Goal: Task Accomplishment & Management: Use online tool/utility

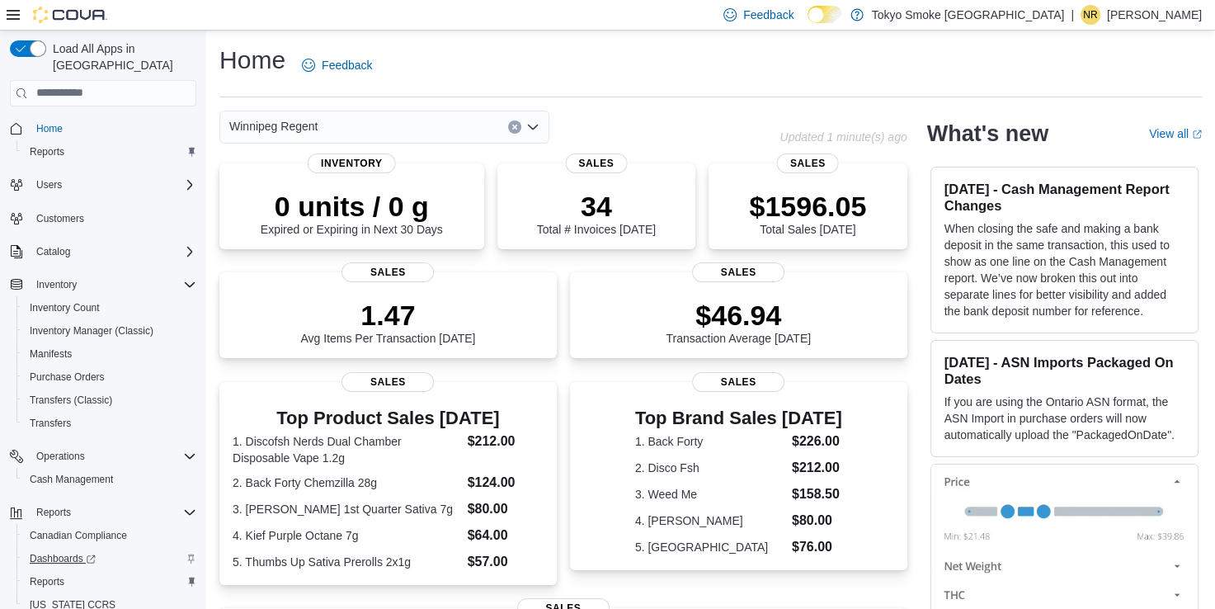
scroll to position [41, 0]
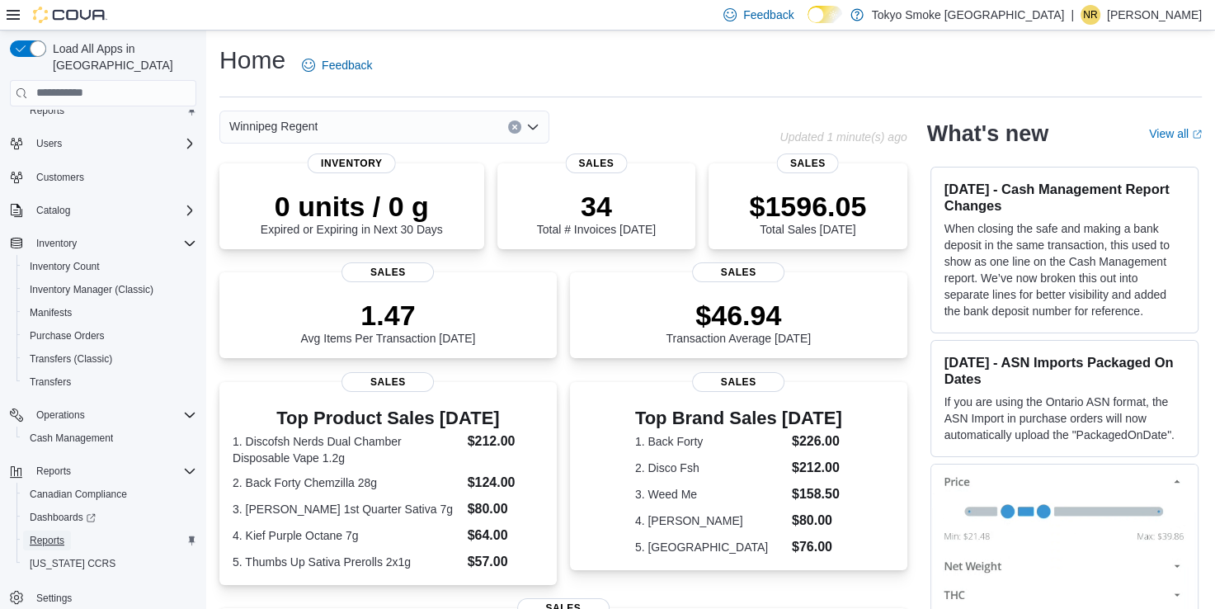
click at [57, 534] on span "Reports" at bounding box center [47, 540] width 35 height 13
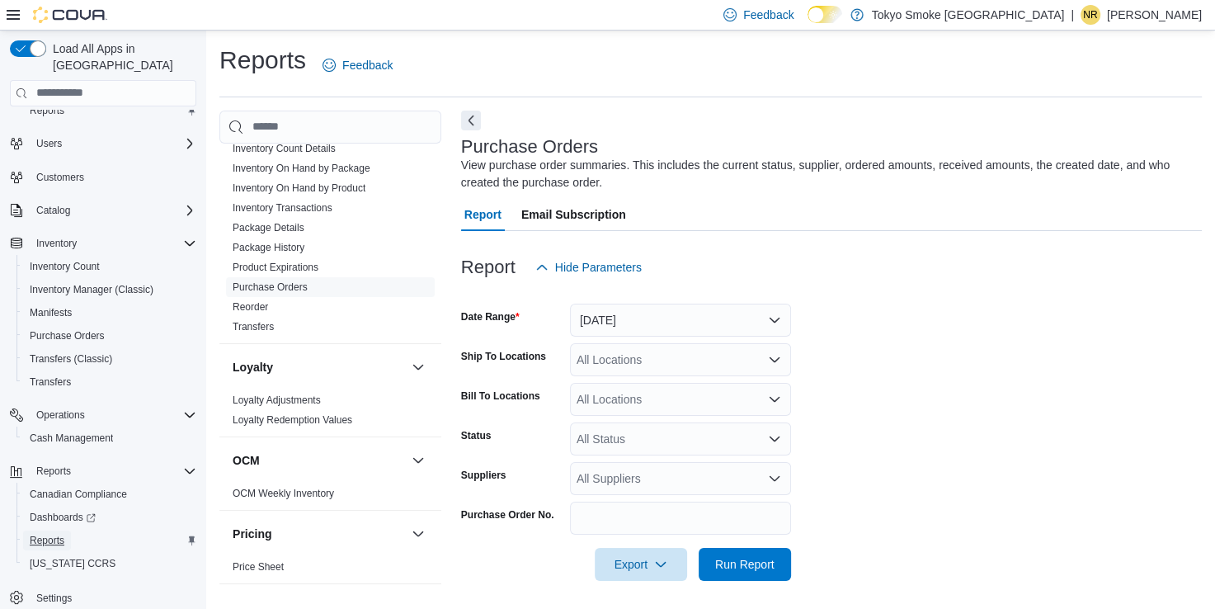
scroll to position [495, 0]
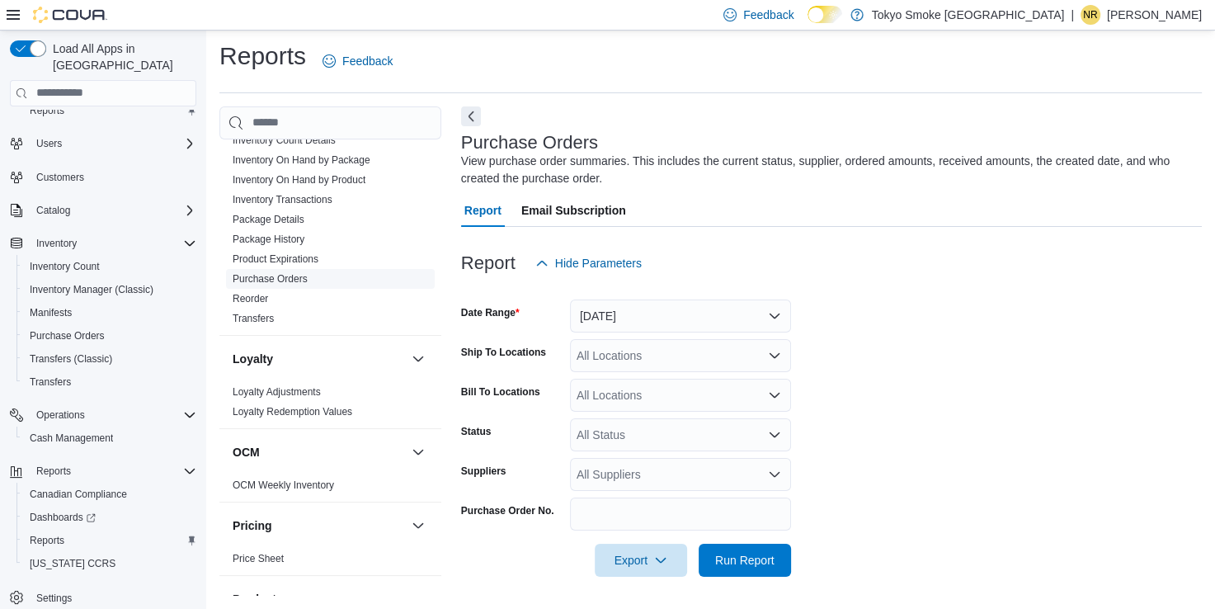
click at [265, 279] on link "Purchase Orders" at bounding box center [270, 279] width 75 height 12
click at [742, 323] on button "[DATE]" at bounding box center [680, 315] width 221 height 33
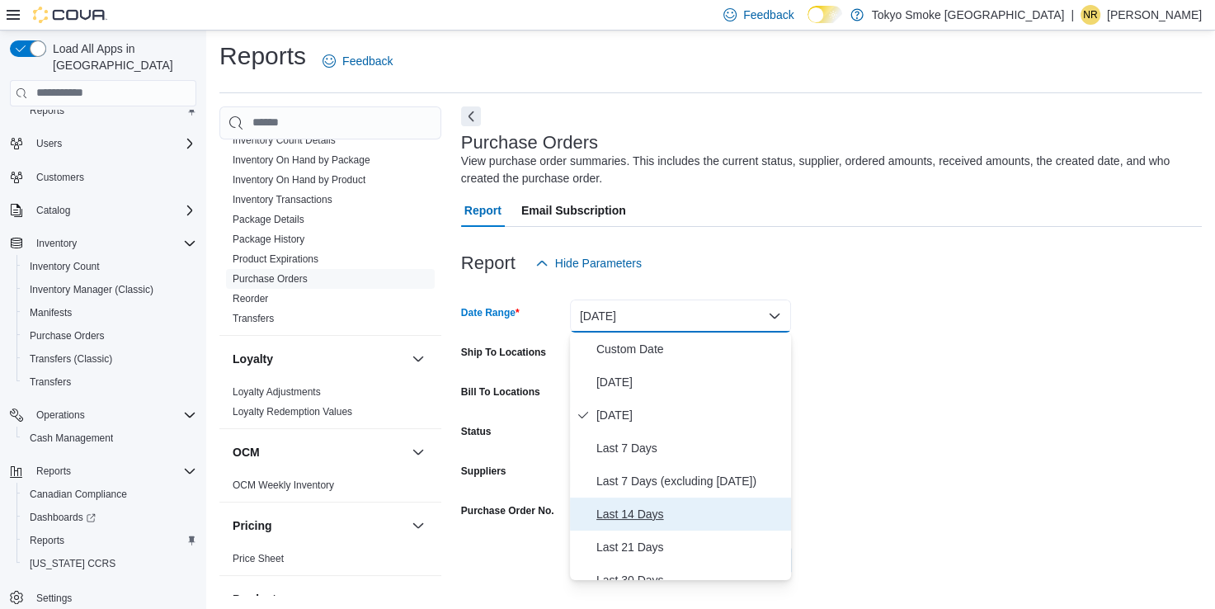
click at [665, 520] on span "Last 14 Days" at bounding box center [690, 514] width 188 height 20
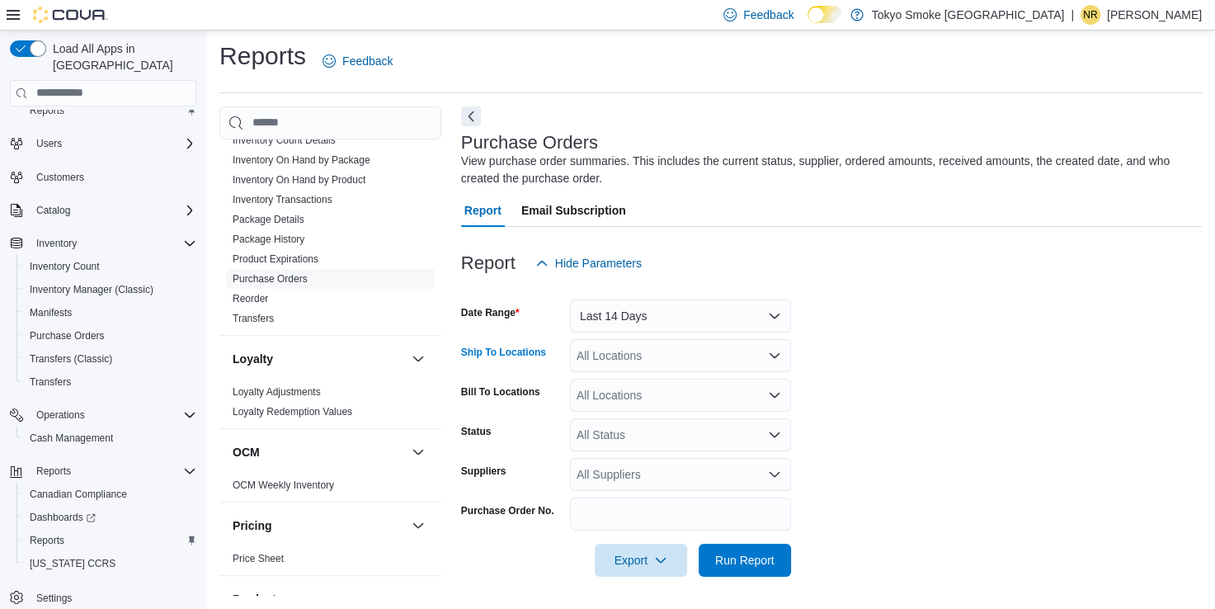
click at [616, 344] on div "All Locations" at bounding box center [680, 355] width 221 height 33
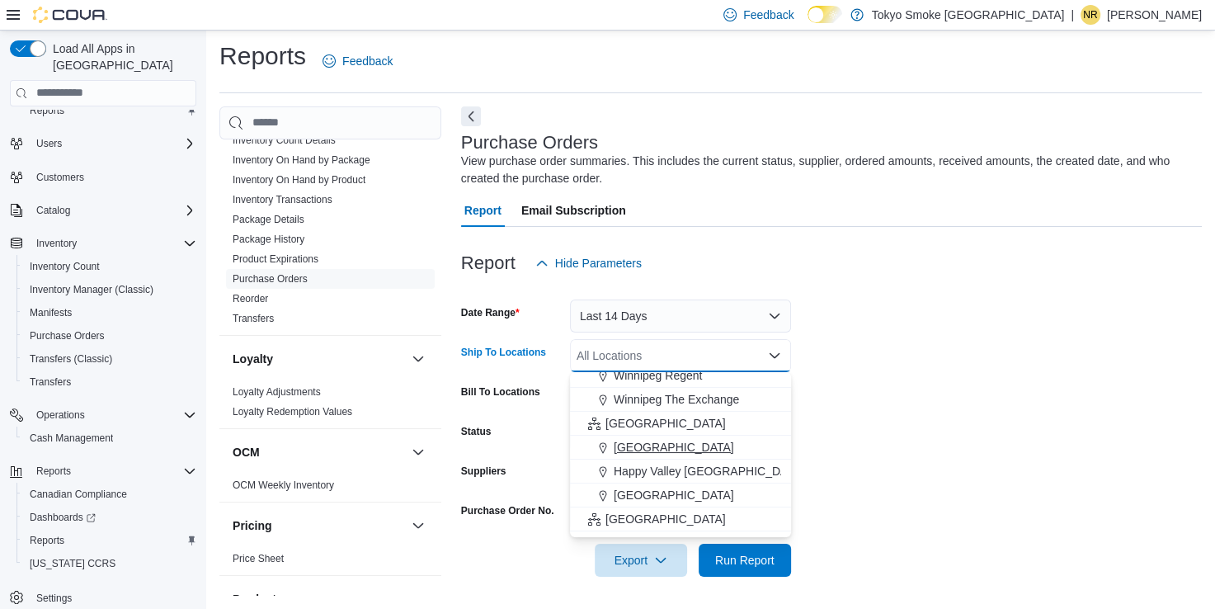
scroll to position [165, 0]
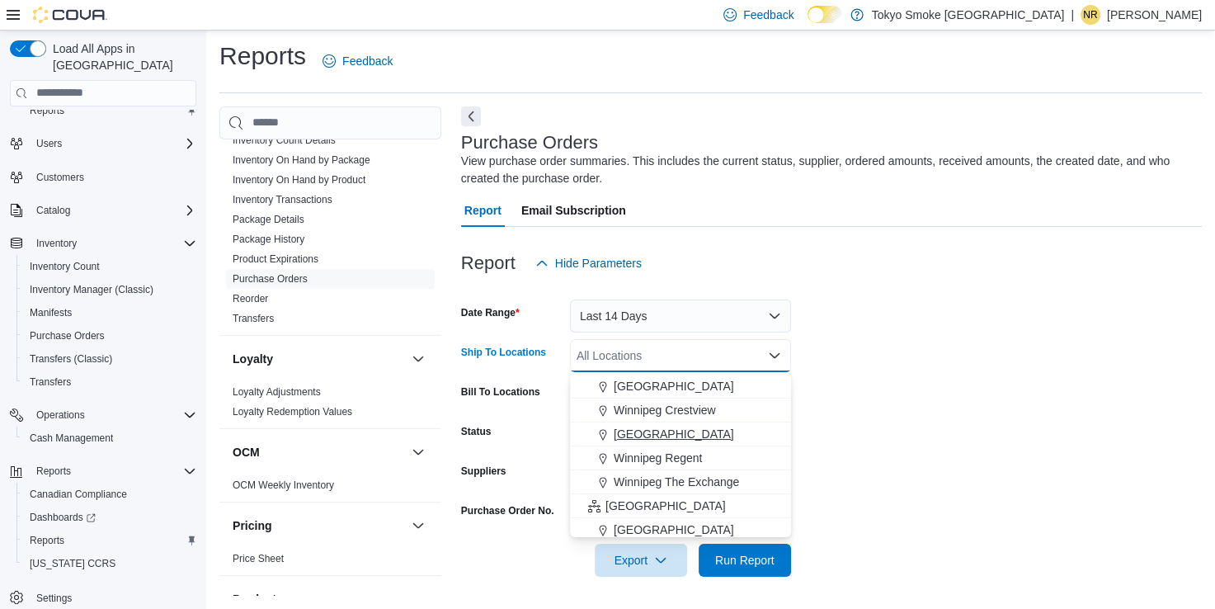
click at [671, 433] on span "[GEOGRAPHIC_DATA]" at bounding box center [674, 434] width 120 height 16
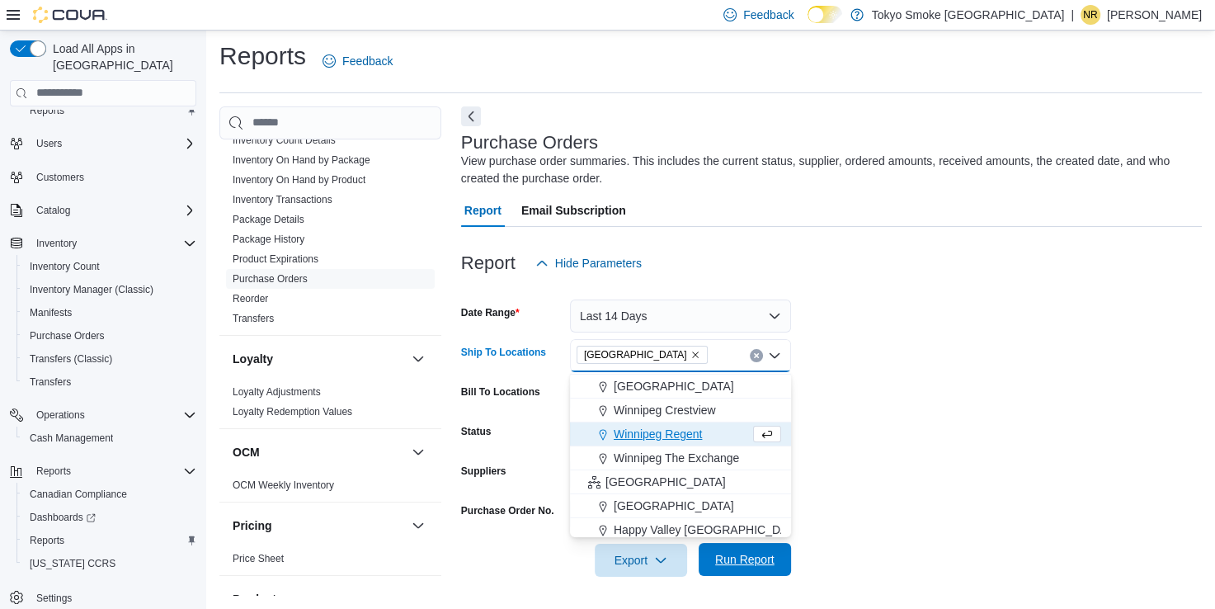
click at [768, 543] on span "Run Report" at bounding box center [744, 559] width 73 height 33
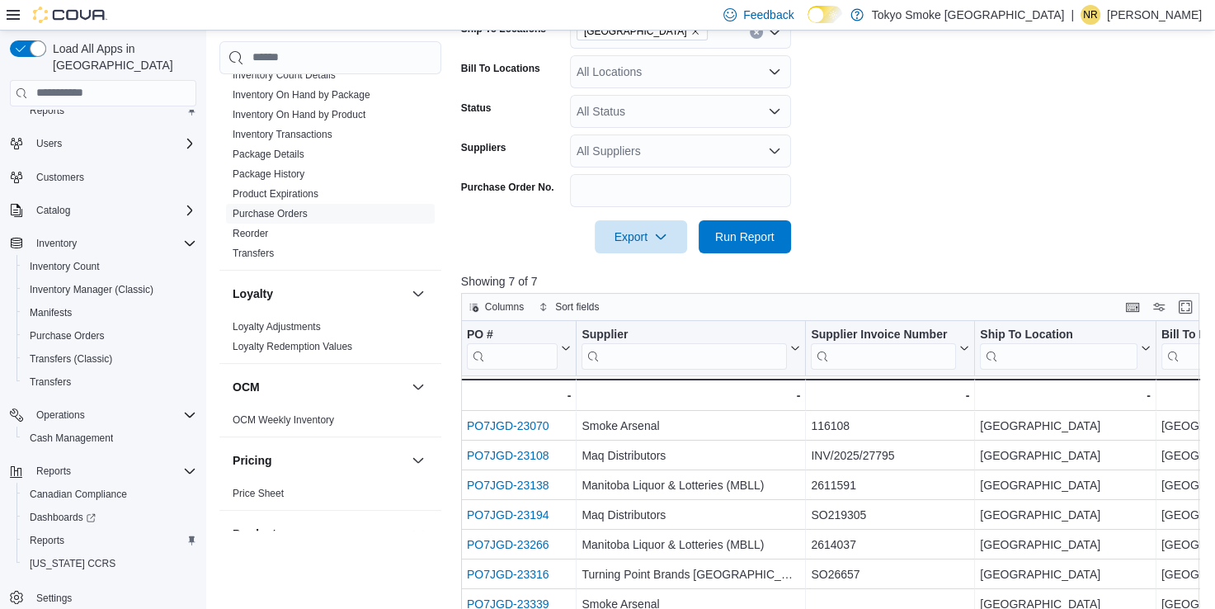
scroll to position [499, 0]
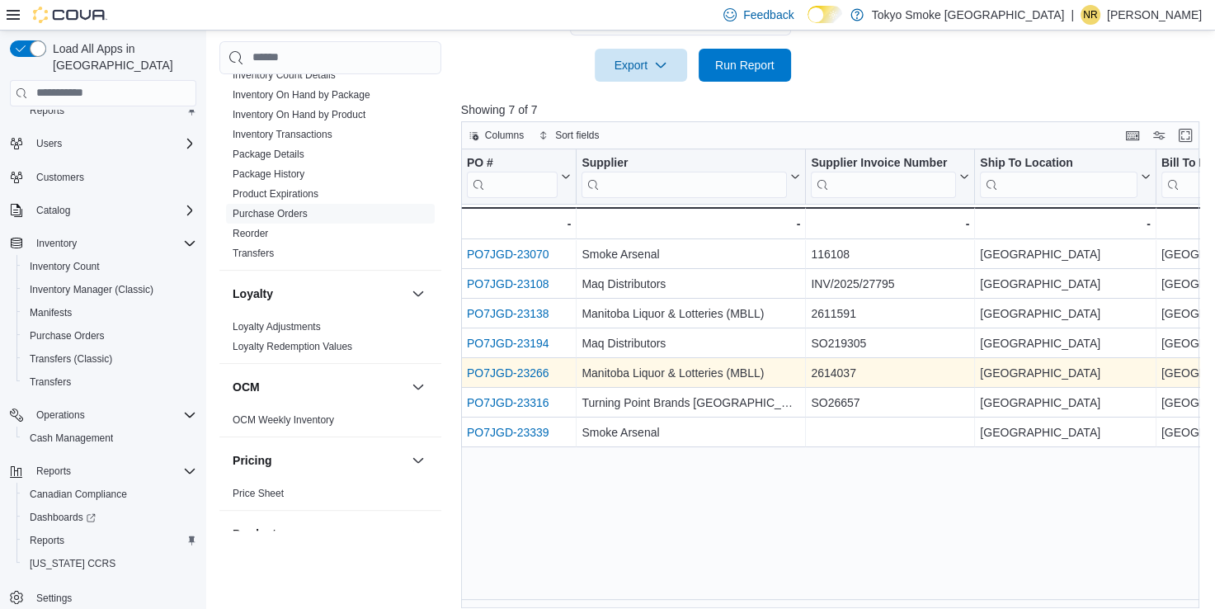
click at [500, 372] on link "PO7JGD-23266" at bounding box center [508, 372] width 82 height 13
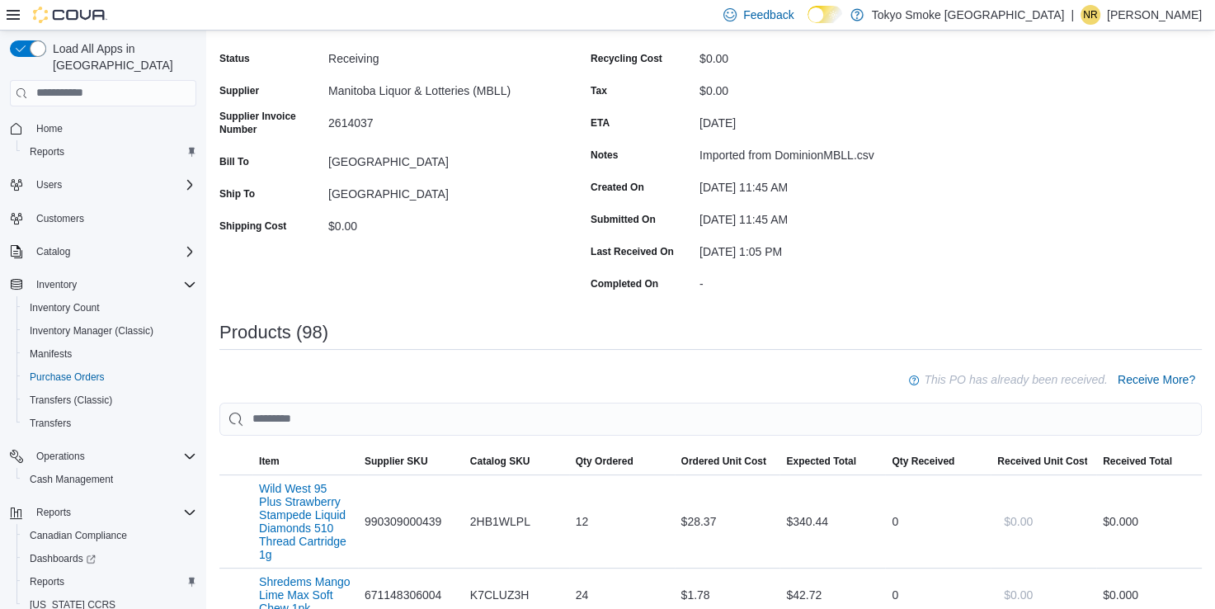
scroll to position [165, 0]
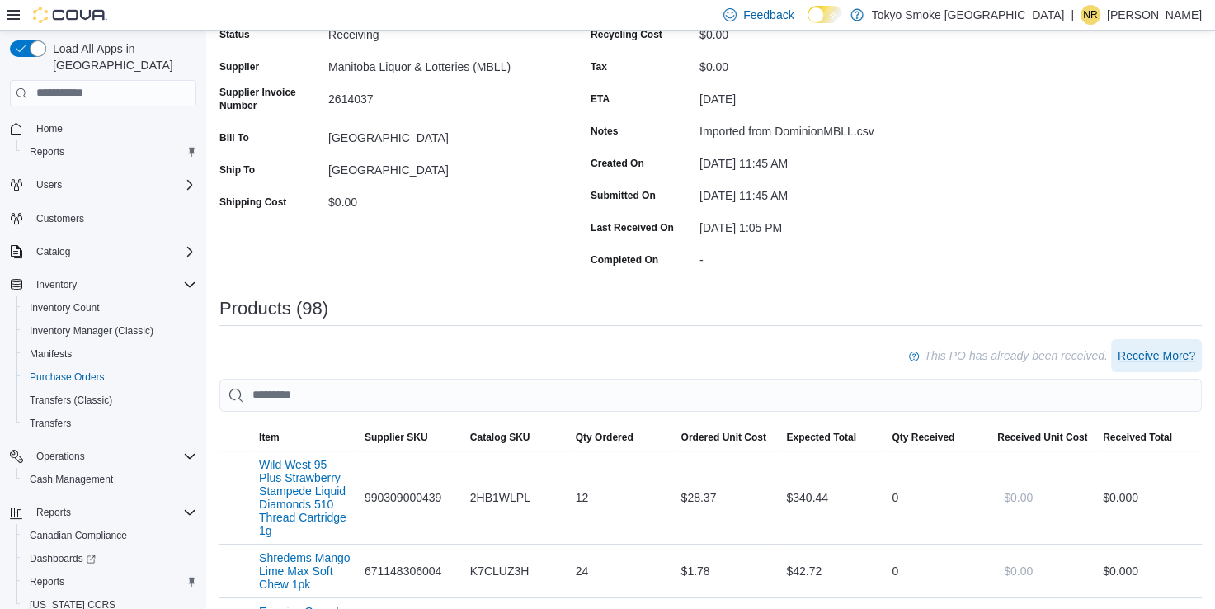
click at [1145, 357] on span "Receive More?" at bounding box center [1157, 355] width 78 height 16
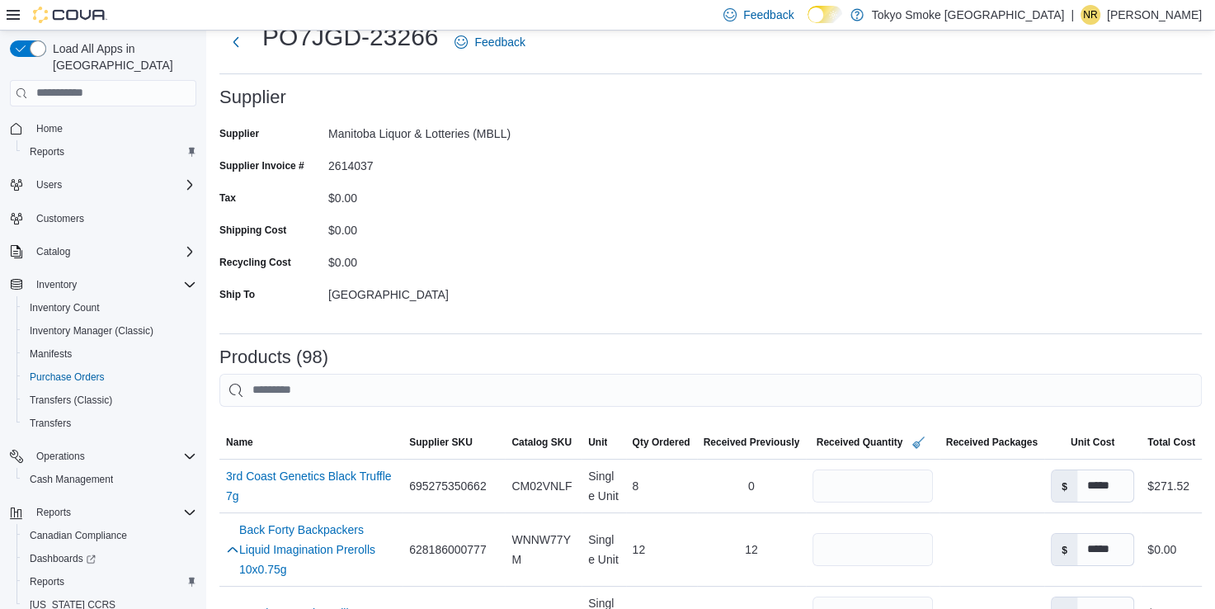
scroll to position [82, 0]
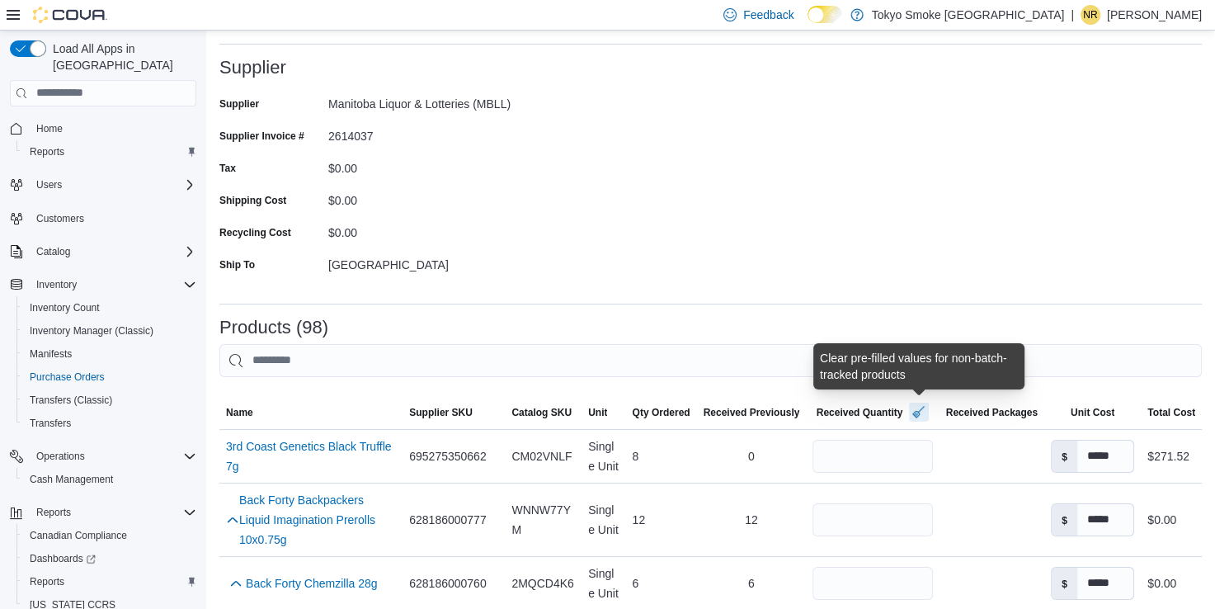
click at [911, 412] on button "button" at bounding box center [919, 412] width 20 height 20
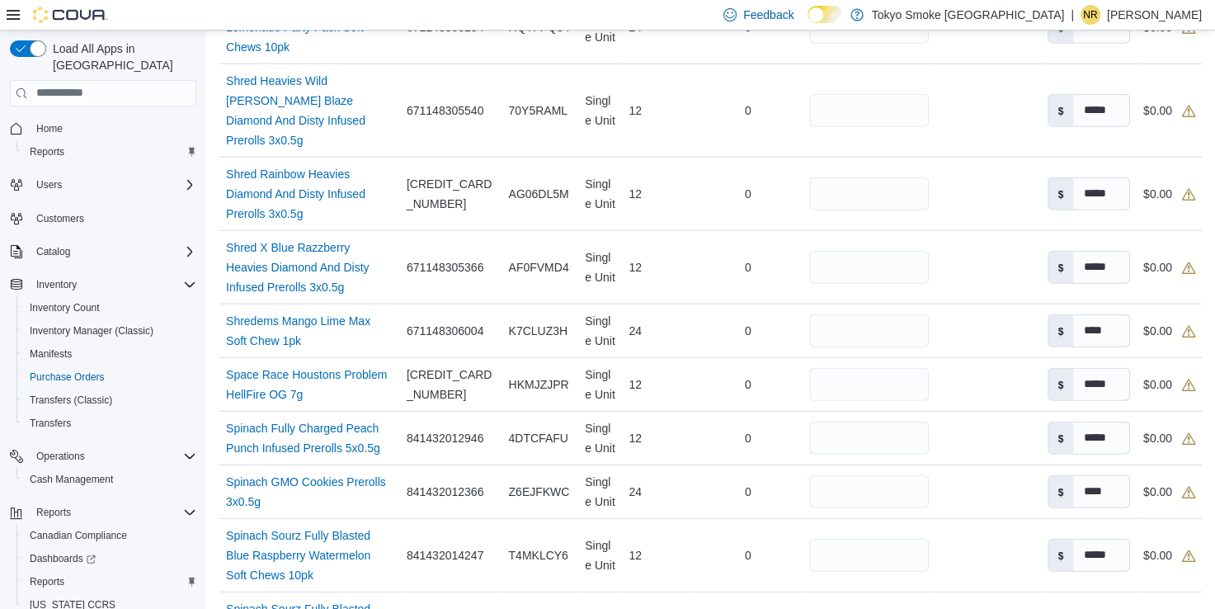
scroll to position [4289, 0]
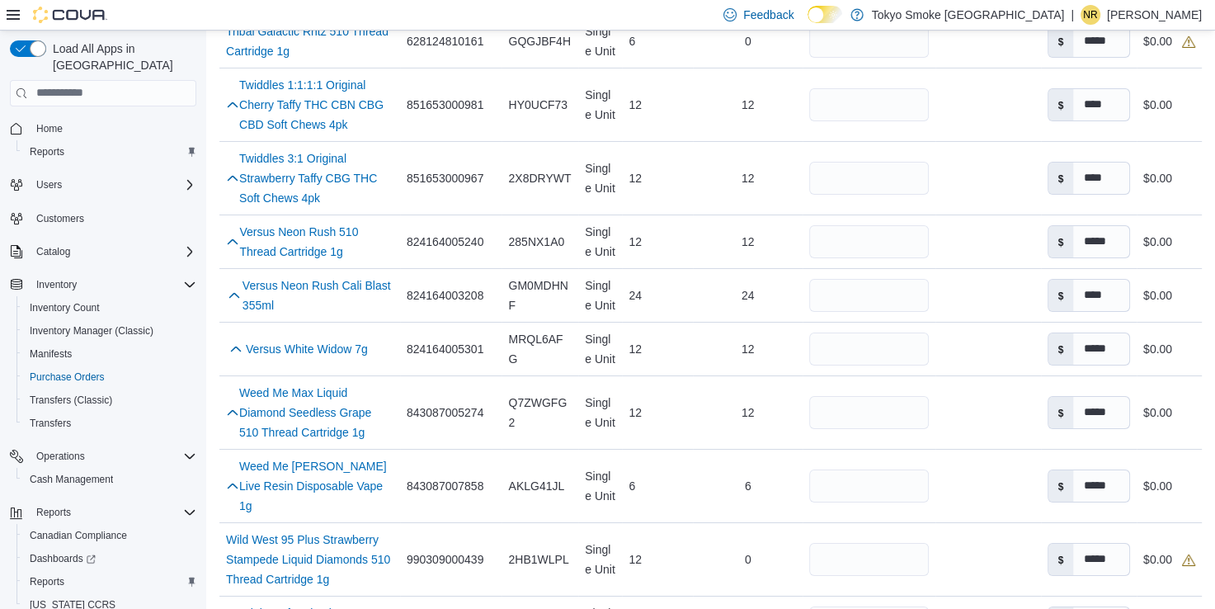
scroll to position [5699, 0]
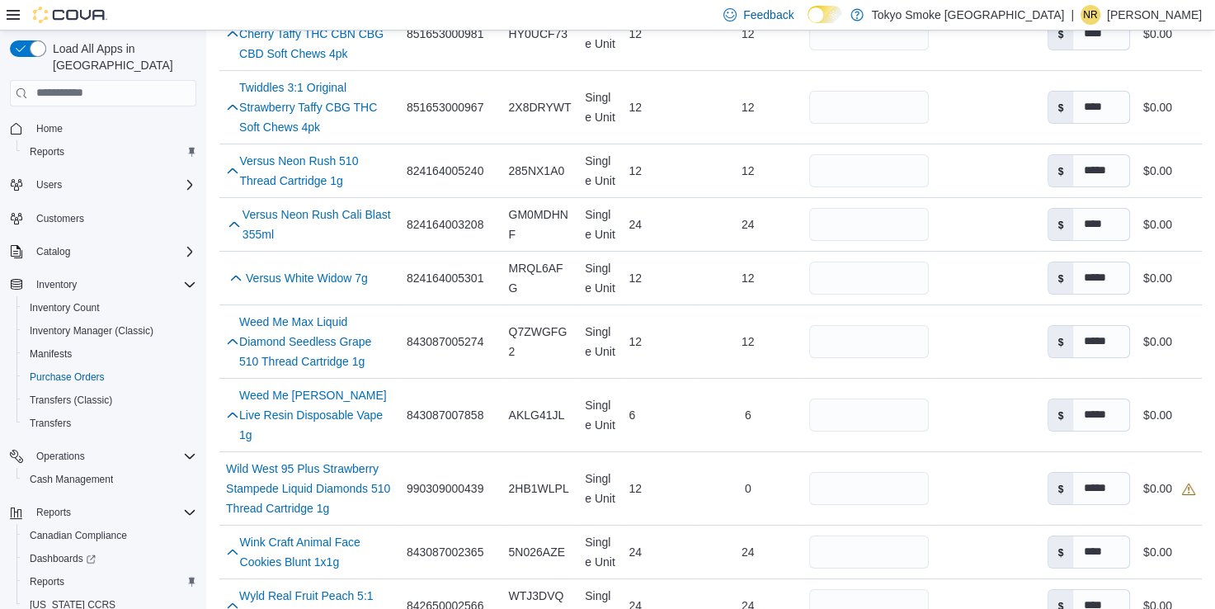
type input "*"
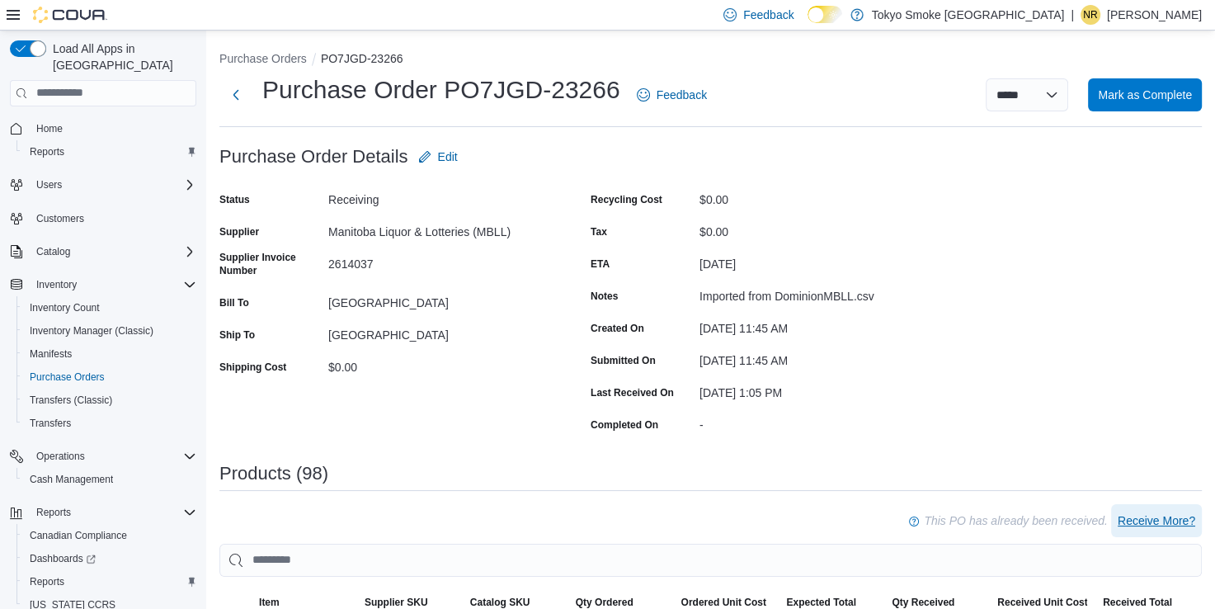
click at [1177, 515] on span "Receive More?" at bounding box center [1157, 520] width 78 height 16
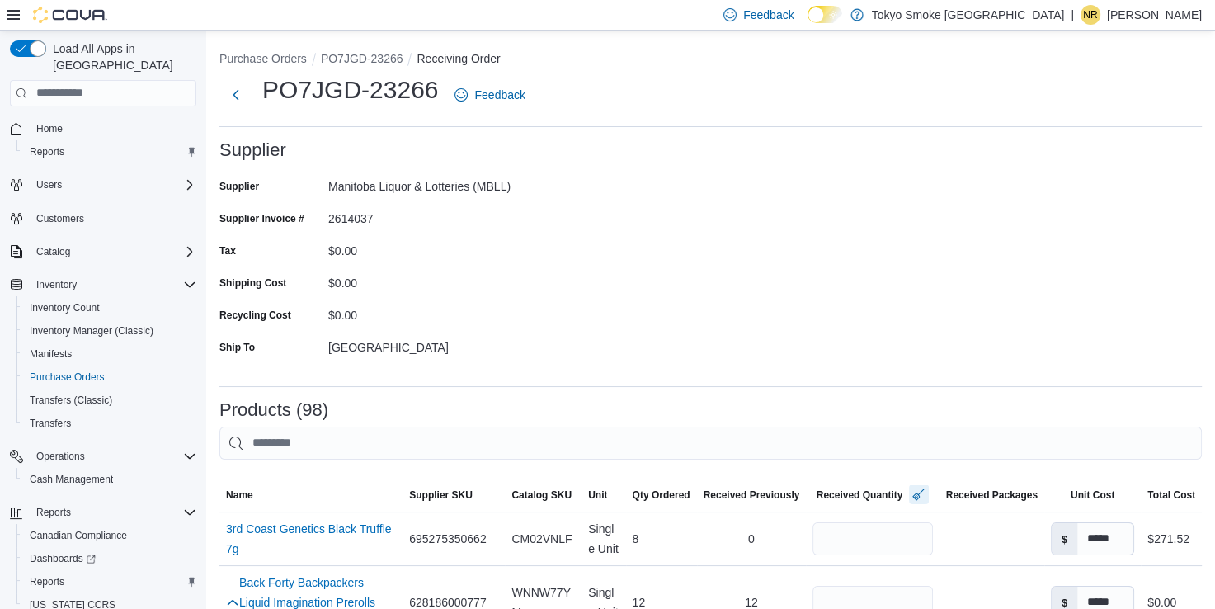
click at [919, 493] on button "button" at bounding box center [919, 494] width 20 height 20
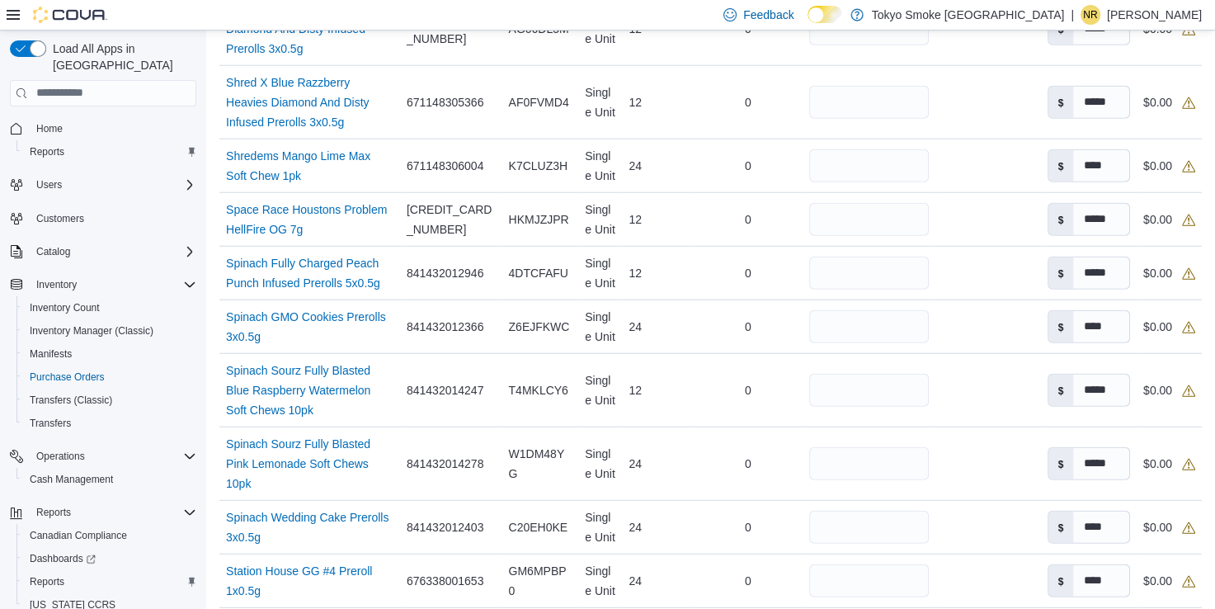
scroll to position [4289, 0]
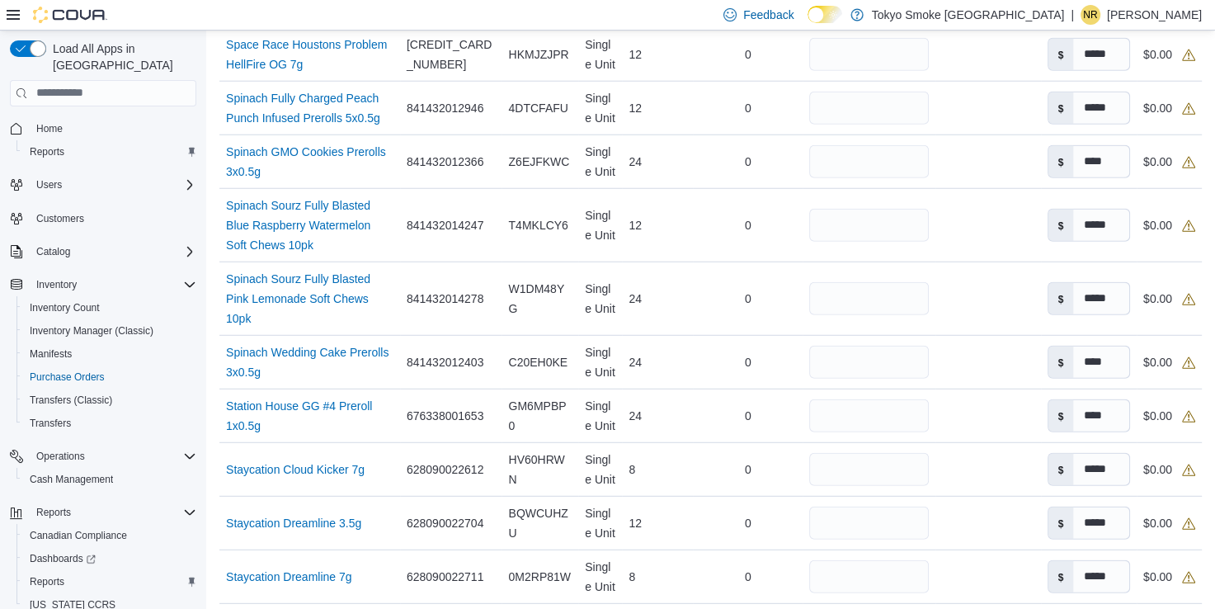
type input "**"
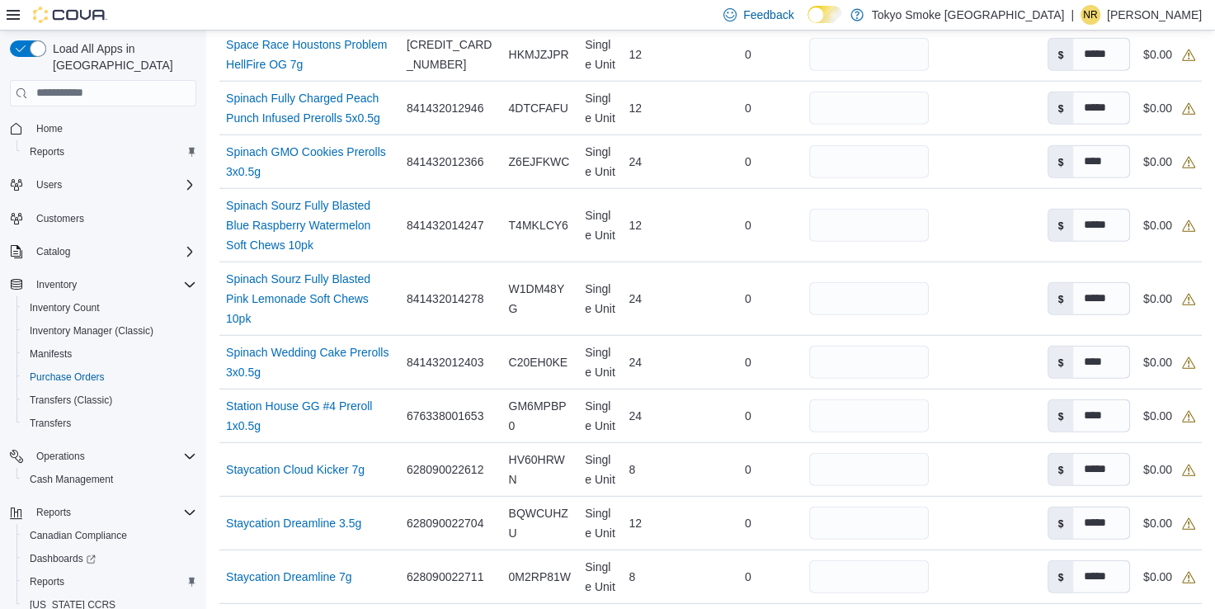
type input "**"
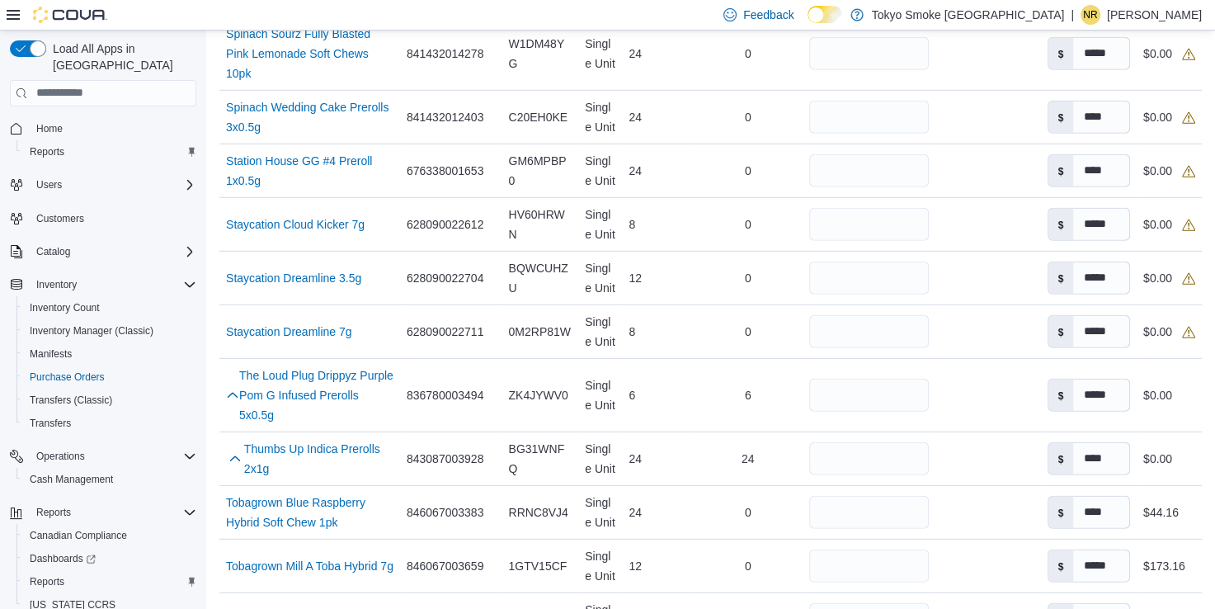
scroll to position [4536, 0]
type input "**"
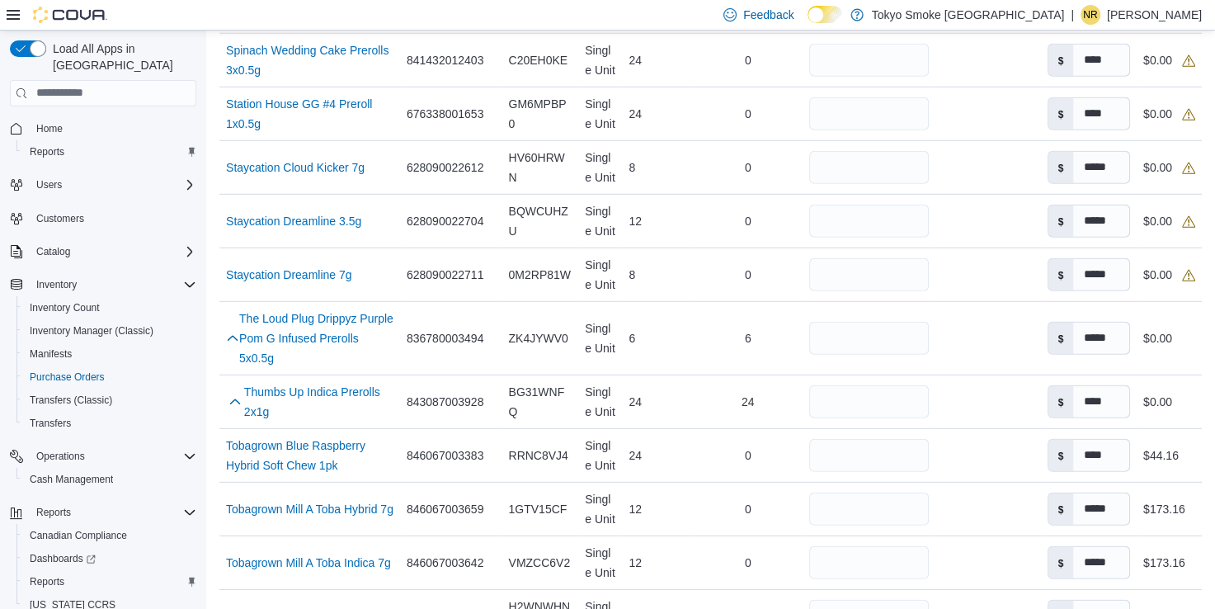
scroll to position [4619, 0]
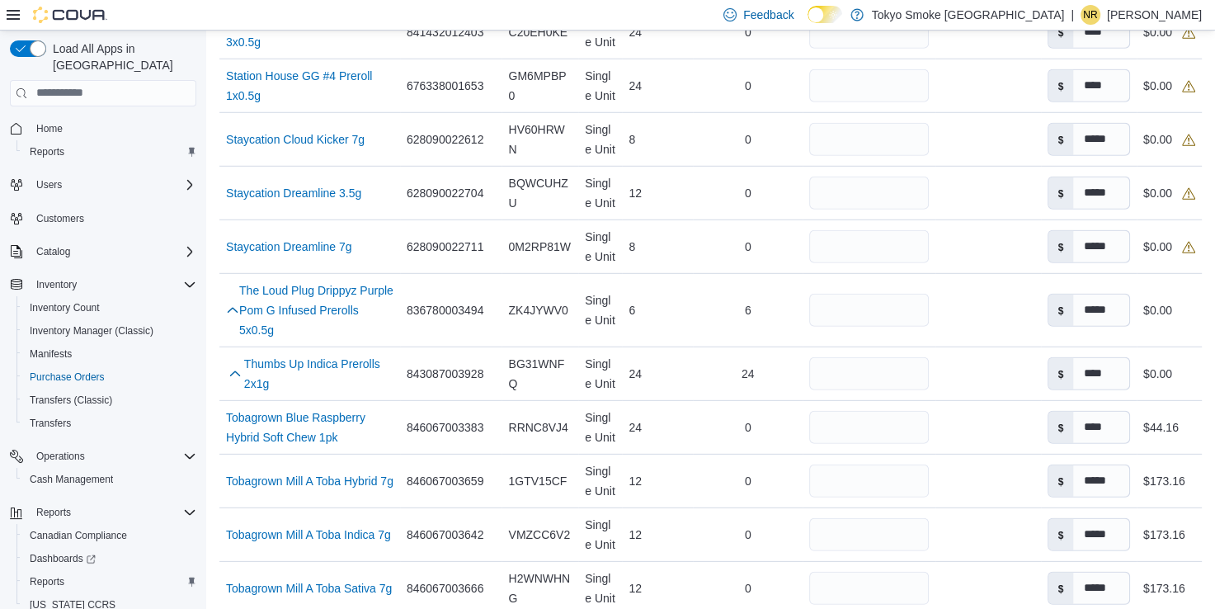
type input "**"
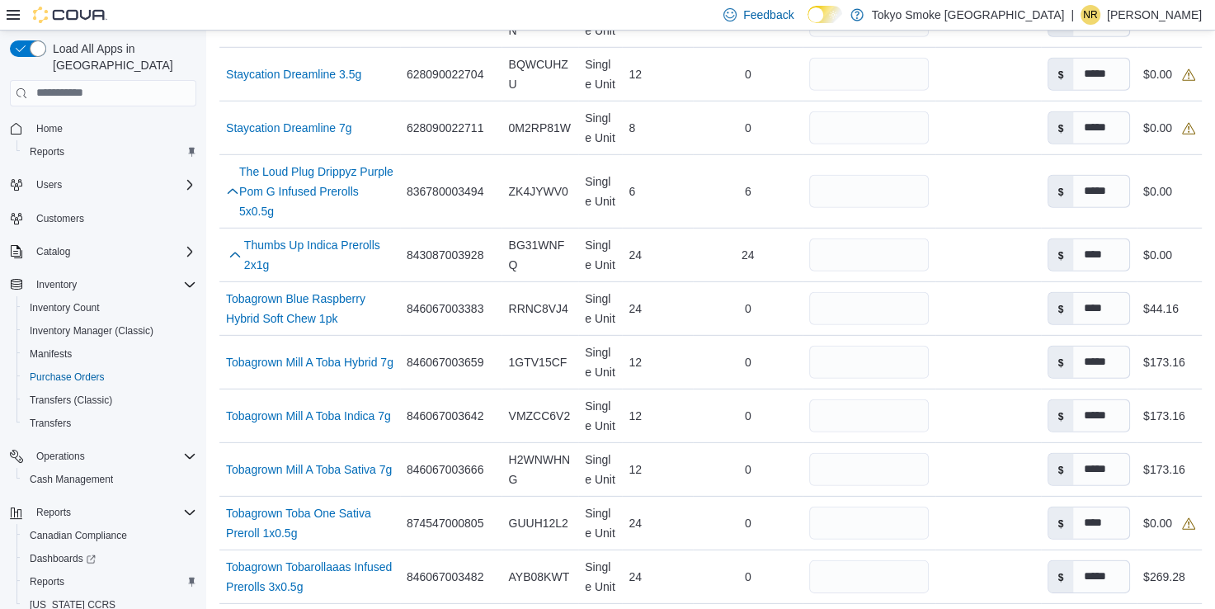
scroll to position [4784, 0]
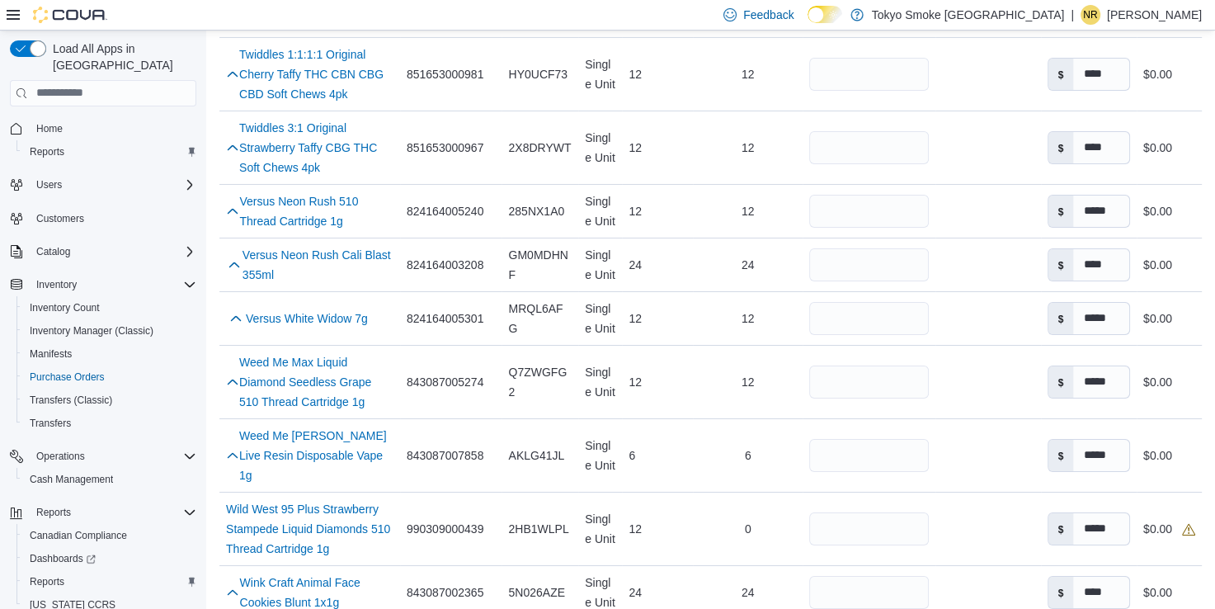
scroll to position [5699, 0]
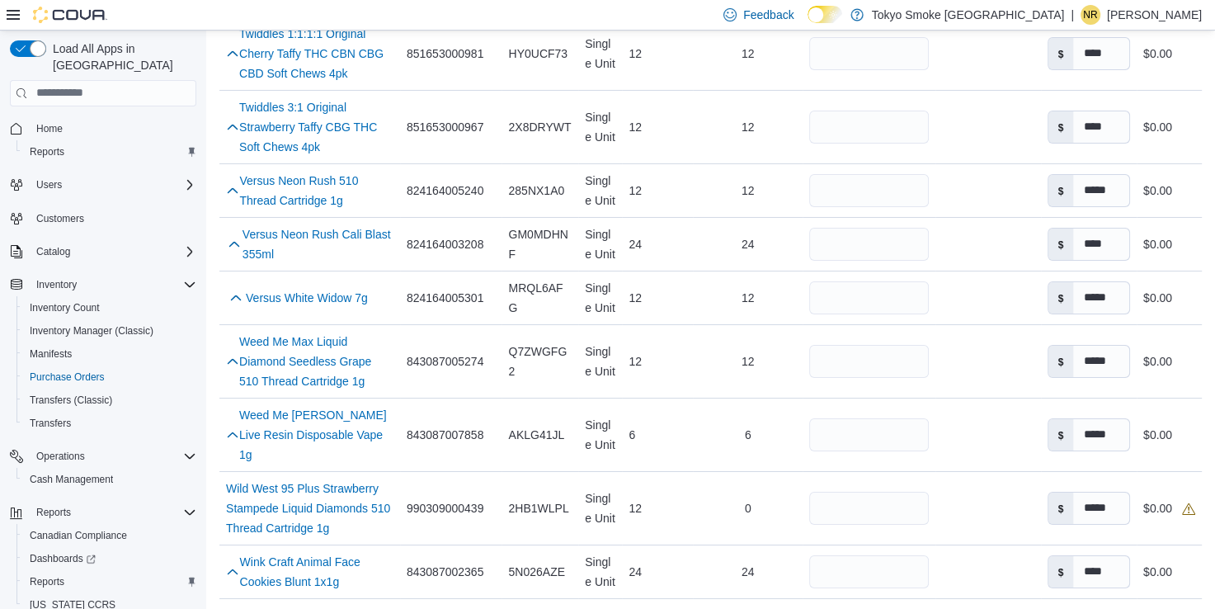
type input "**"
